Goal: Task Accomplishment & Management: Complete application form

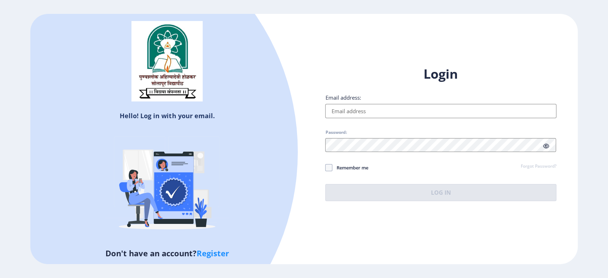
click at [388, 109] on input "Email address:" at bounding box center [440, 111] width 231 height 14
type input "[EMAIL_ADDRESS][DOMAIN_NAME]"
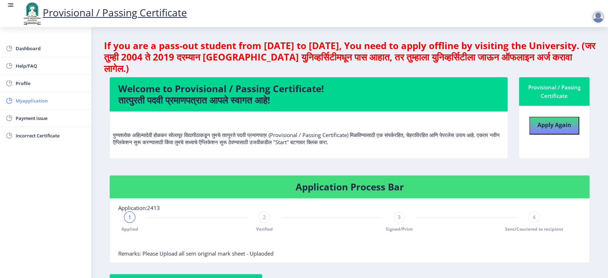
click at [26, 106] on link "Myapplication" at bounding box center [45, 100] width 91 height 17
